Goal: Task Accomplishment & Management: Use online tool/utility

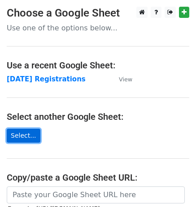
click at [29, 136] on link "Select..." at bounding box center [24, 136] width 34 height 14
click at [15, 134] on link "Select..." at bounding box center [24, 136] width 34 height 14
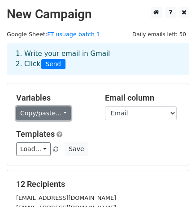
click at [46, 111] on link "Copy/paste..." at bounding box center [43, 114] width 55 height 14
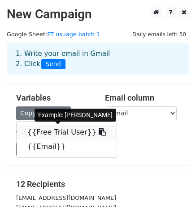
click at [47, 133] on link "{{Free Trial User}}" at bounding box center [67, 132] width 100 height 14
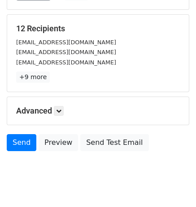
scroll to position [174, 0]
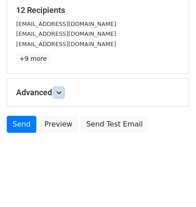
click at [59, 93] on icon at bounding box center [58, 92] width 5 height 5
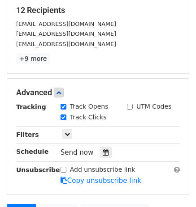
click at [131, 104] on input "UTM Codes" at bounding box center [130, 107] width 6 height 6
checkbox input "true"
click at [103, 150] on icon at bounding box center [106, 153] width 6 height 6
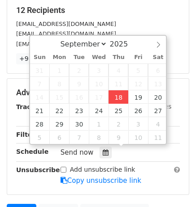
type input "[DATE] 16:01"
type input "04"
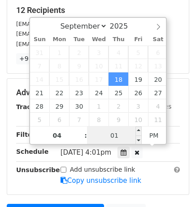
click at [117, 133] on input "01" at bounding box center [114, 136] width 55 height 18
type input "30"
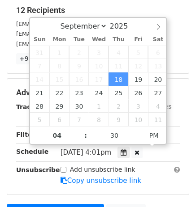
type input "[DATE] 16:30"
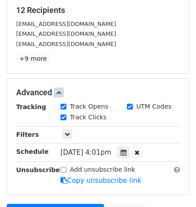
click at [167, 154] on div "[DATE]-09-18 16:30" at bounding box center [120, 153] width 133 height 12
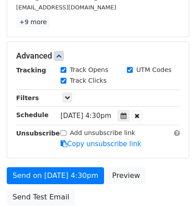
scroll to position [219, 0]
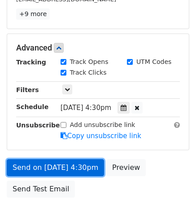
click at [54, 165] on link "Send on [DATE] 4:30pm" at bounding box center [55, 167] width 97 height 17
